Goal: Obtain resource: Download file/media

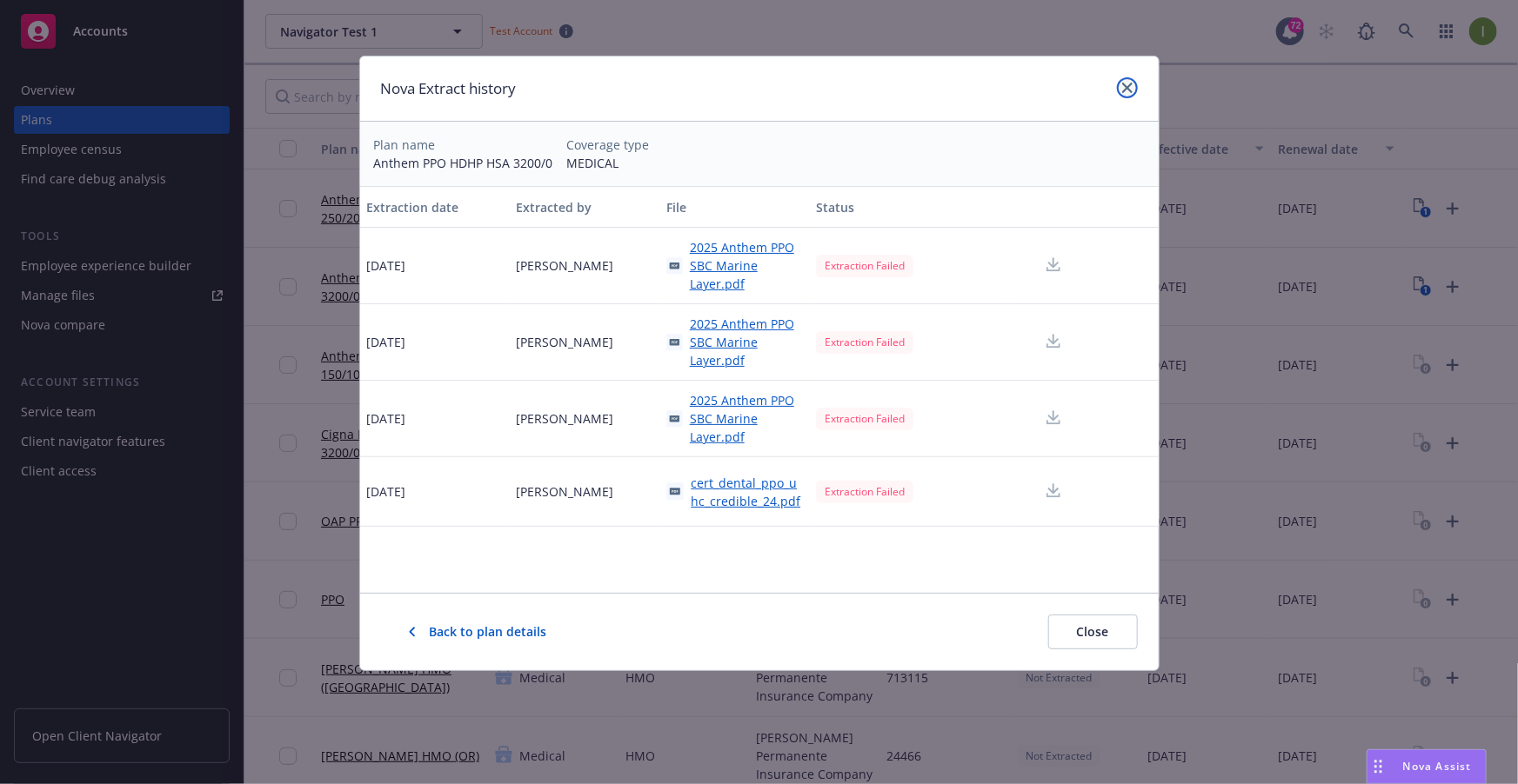
click at [1134, 92] on link "close" at bounding box center [1127, 88] width 21 height 21
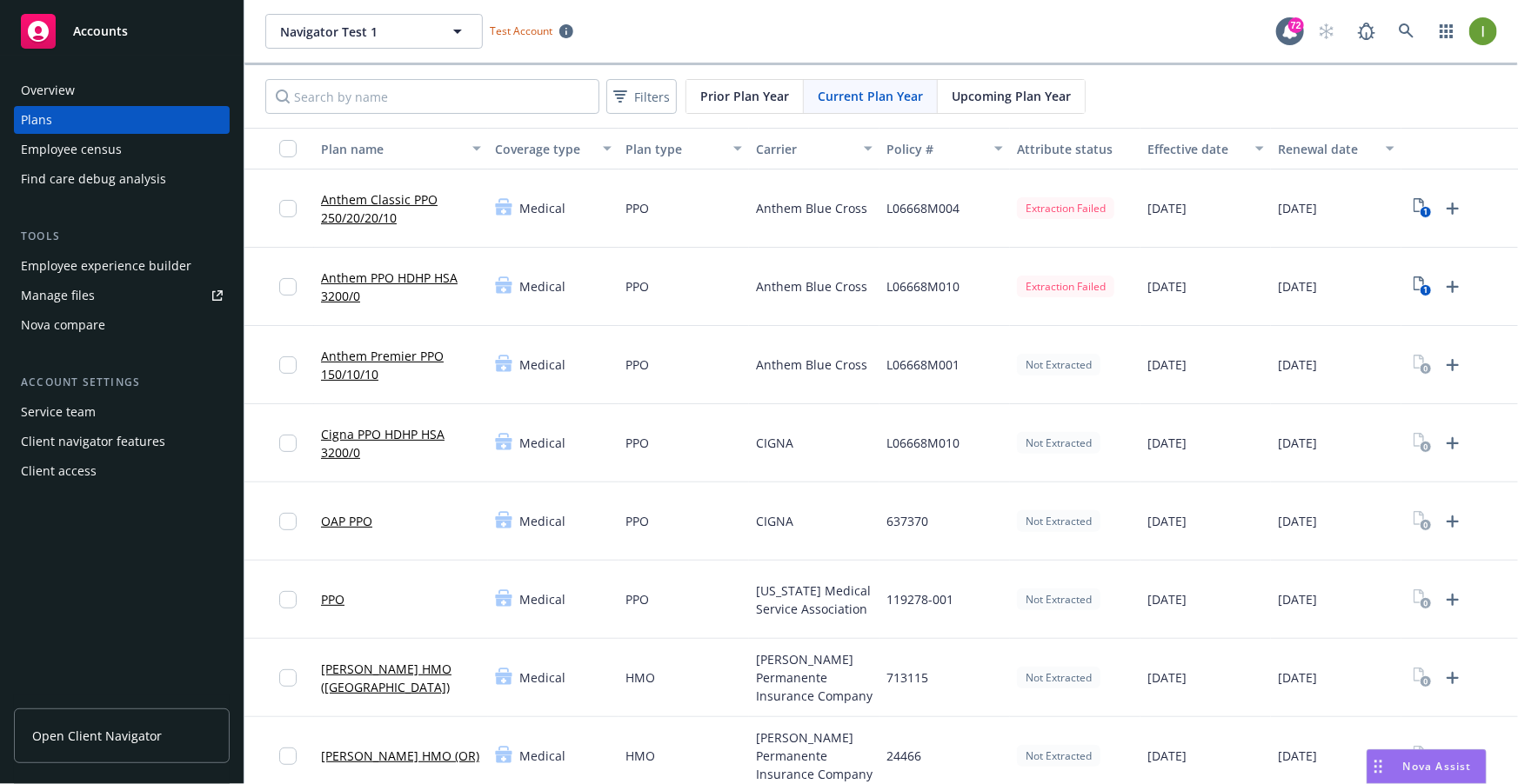
click at [1086, 206] on div "Extraction Failed" at bounding box center [1065, 208] width 97 height 22
click at [1419, 212] on rect "View Plan Documents" at bounding box center [1424, 212] width 11 height 11
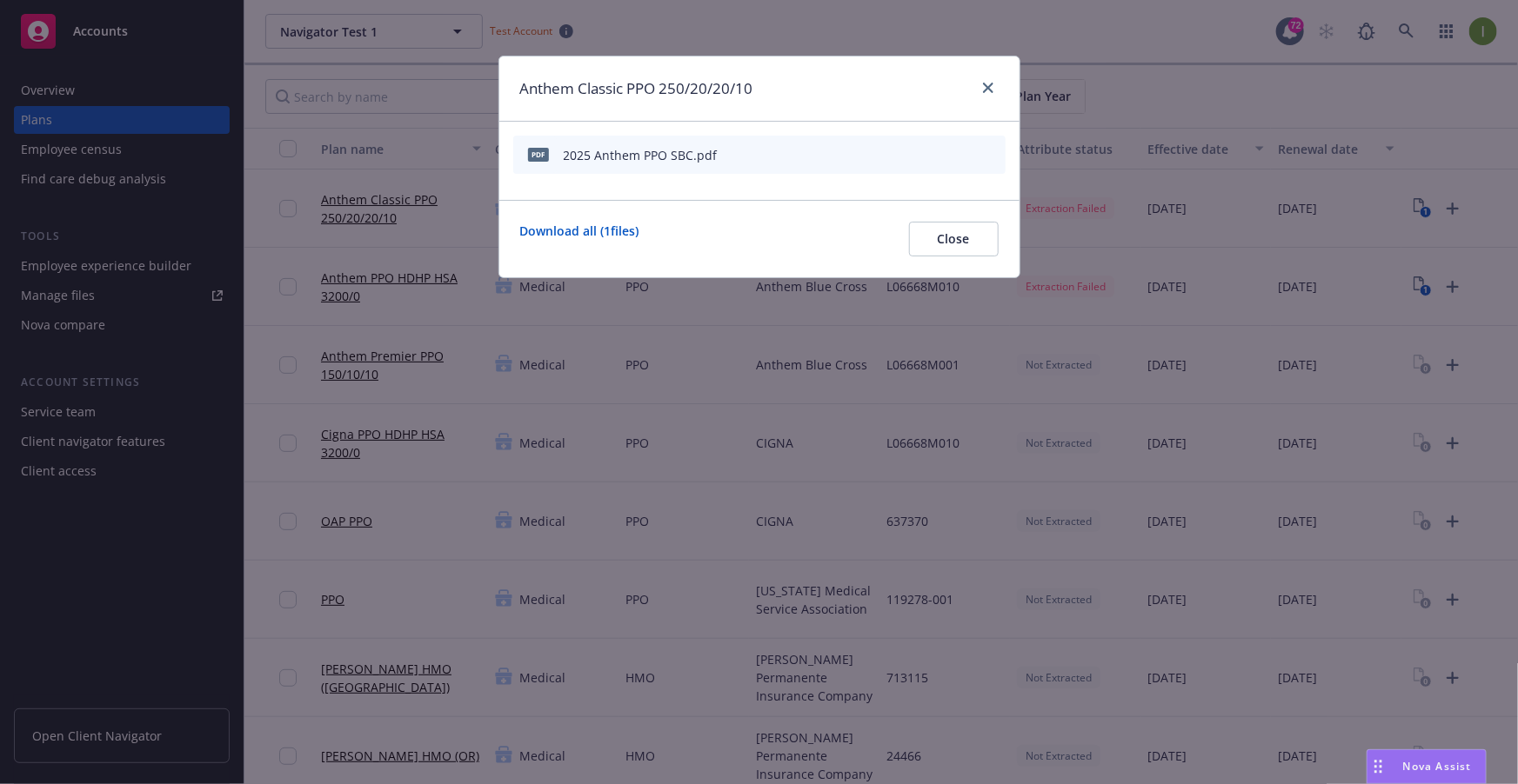
click at [481, 246] on div "Anthem Classic PPO 250/20/20/10 pdf 2025 Anthem PPO SBC.pdf Download all ( 1 fi…" at bounding box center [759, 392] width 1518 height 784
click at [997, 93] on div at bounding box center [985, 89] width 28 height 23
click at [992, 88] on icon "close" at bounding box center [988, 87] width 10 height 10
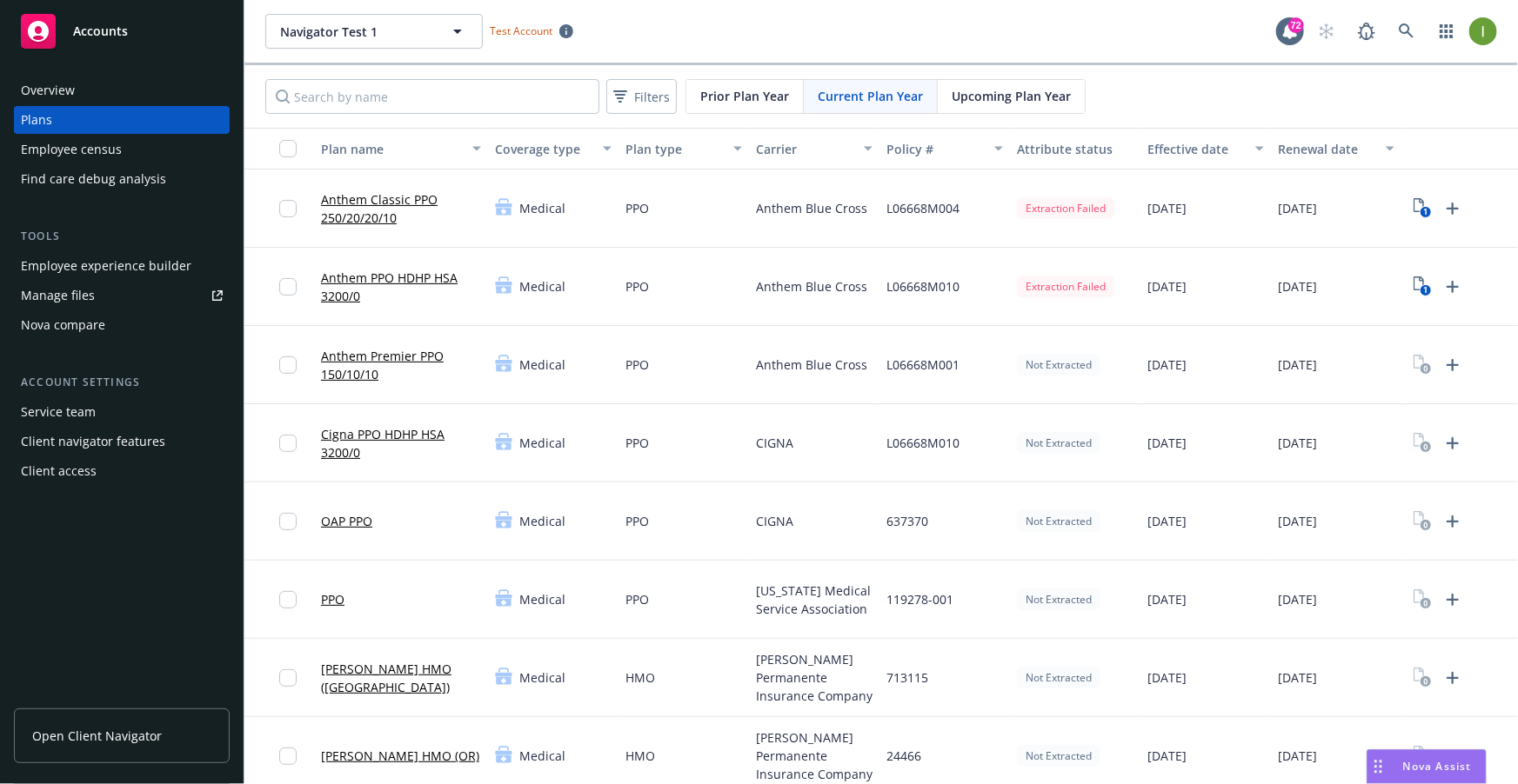
click at [390, 214] on link "Anthem Classic PPO 250/20/20/10" at bounding box center [400, 209] width 160 height 37
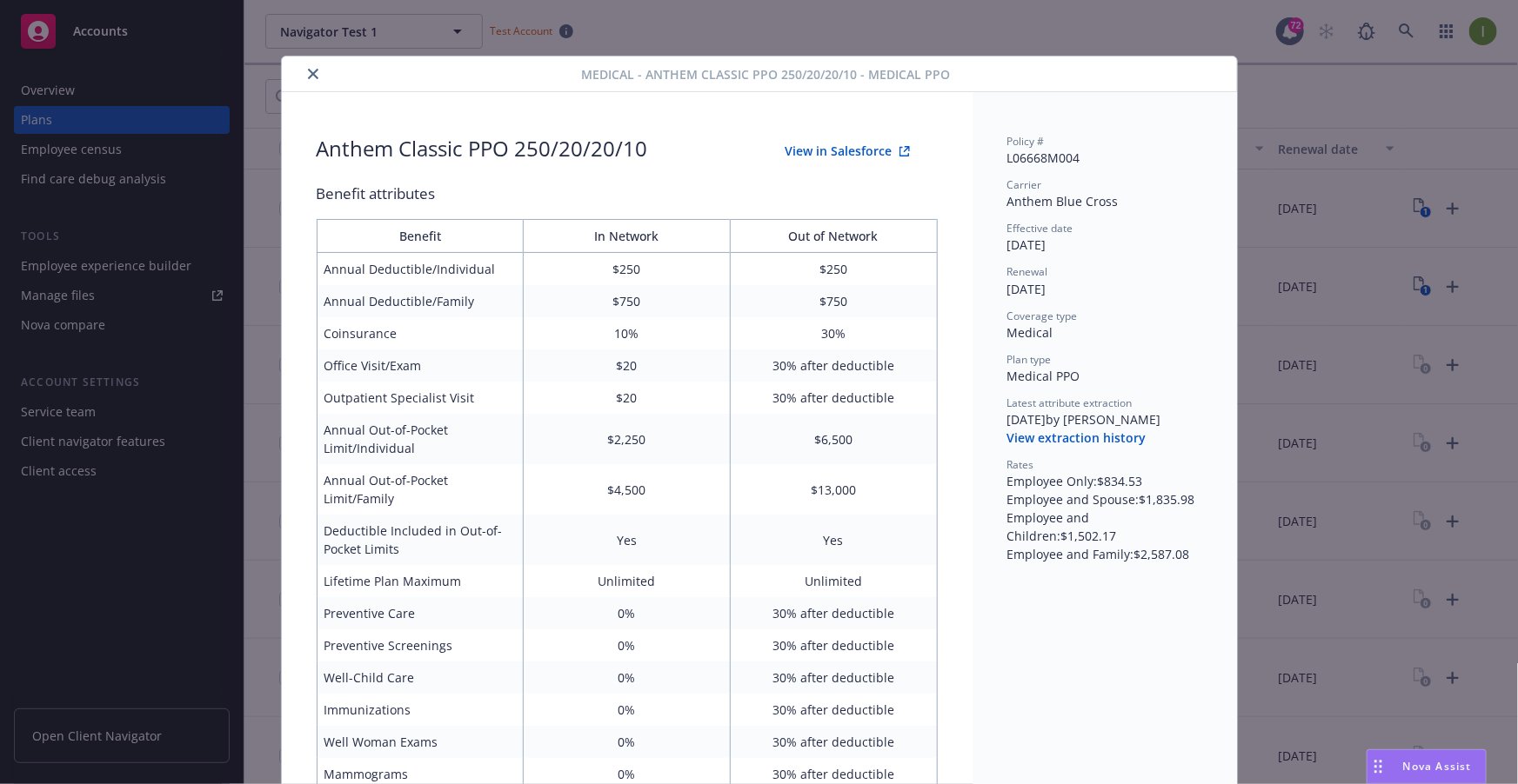
click at [316, 79] on icon "close" at bounding box center [313, 74] width 10 height 10
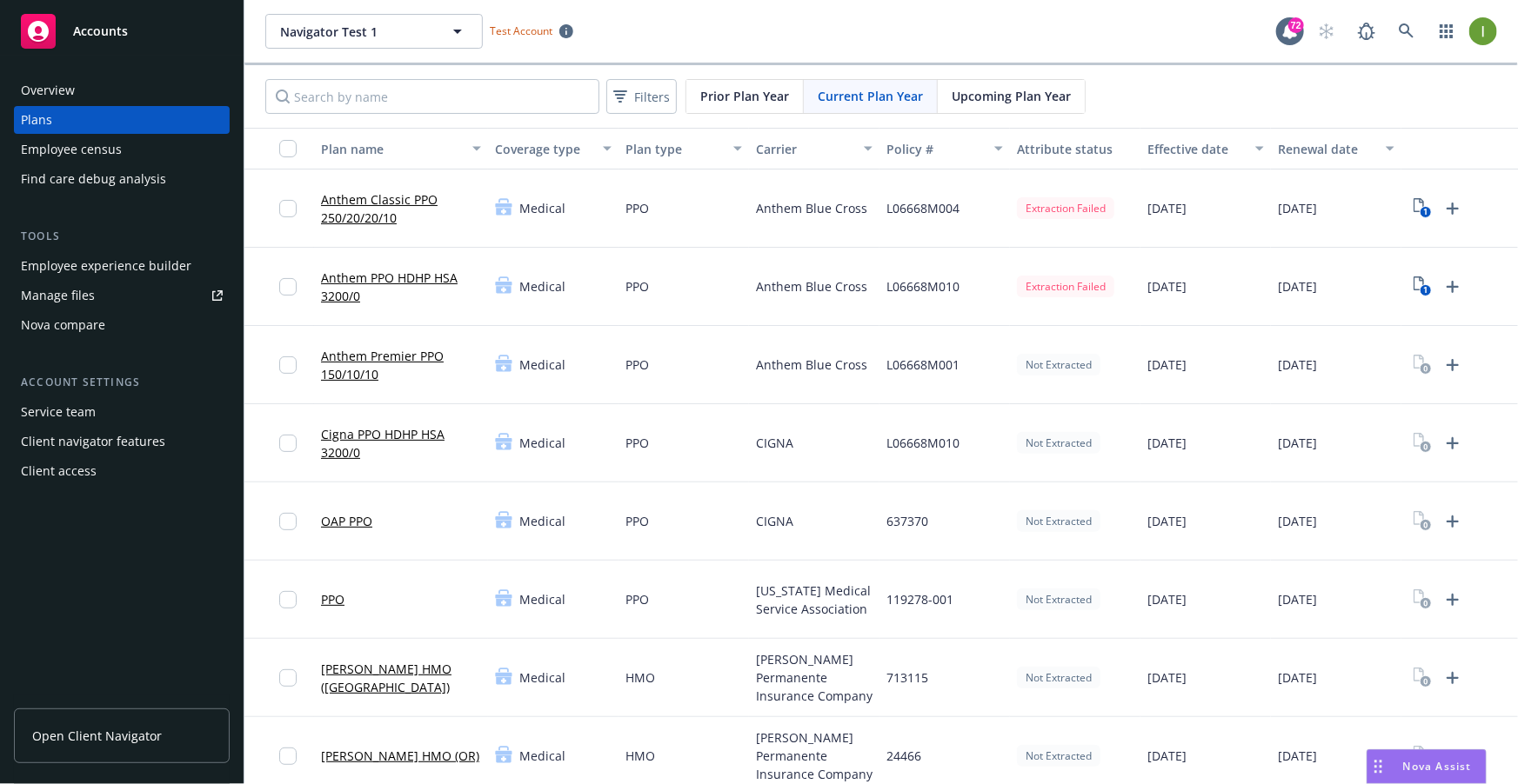
click at [1069, 211] on div "Extraction Failed" at bounding box center [1065, 208] width 97 height 22
click at [1411, 213] on link "1" at bounding box center [1422, 209] width 28 height 28
